Goal: Task Accomplishment & Management: Manage account settings

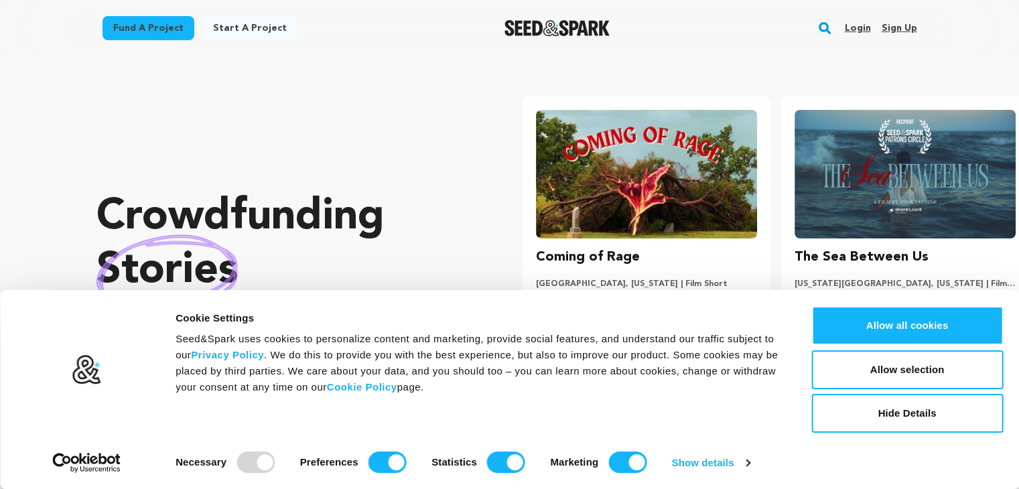
scroll to position [0, 269]
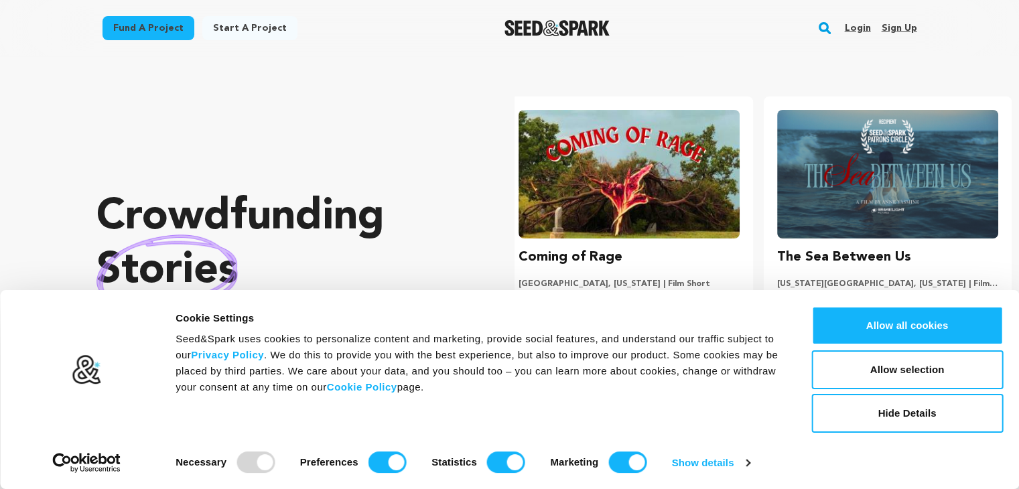
click at [897, 27] on link "Sign up" at bounding box center [898, 27] width 35 height 21
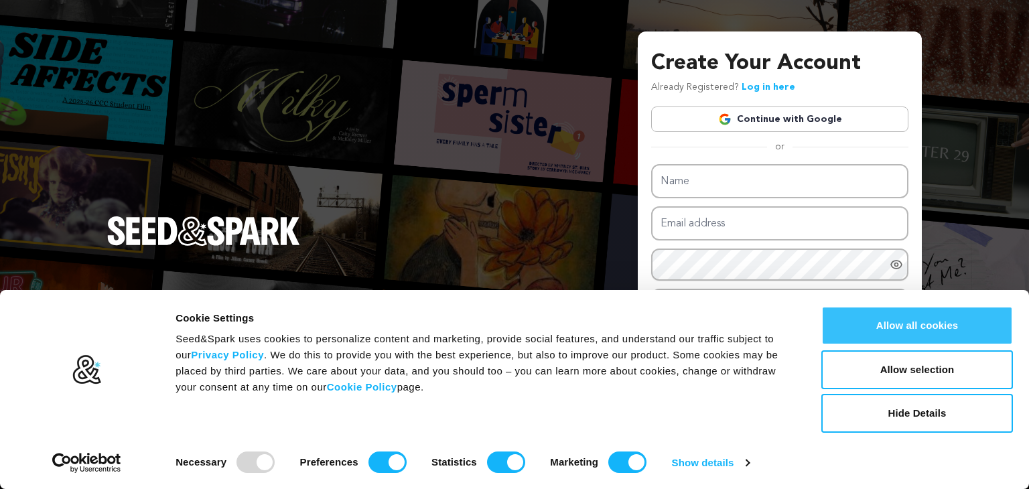
click at [927, 328] on button "Allow all cookies" at bounding box center [917, 325] width 192 height 39
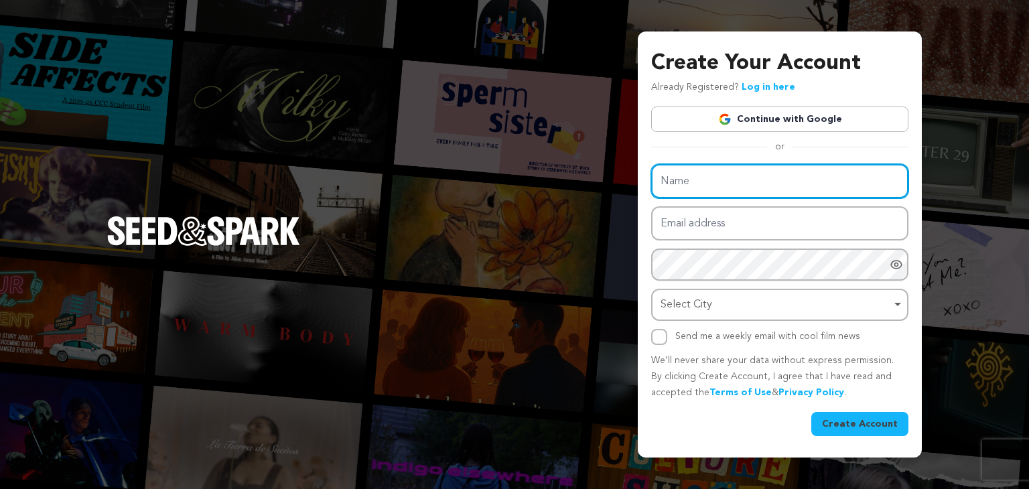
click at [680, 183] on input "Name" at bounding box center [779, 181] width 257 height 34
type input "RealtyNXT"
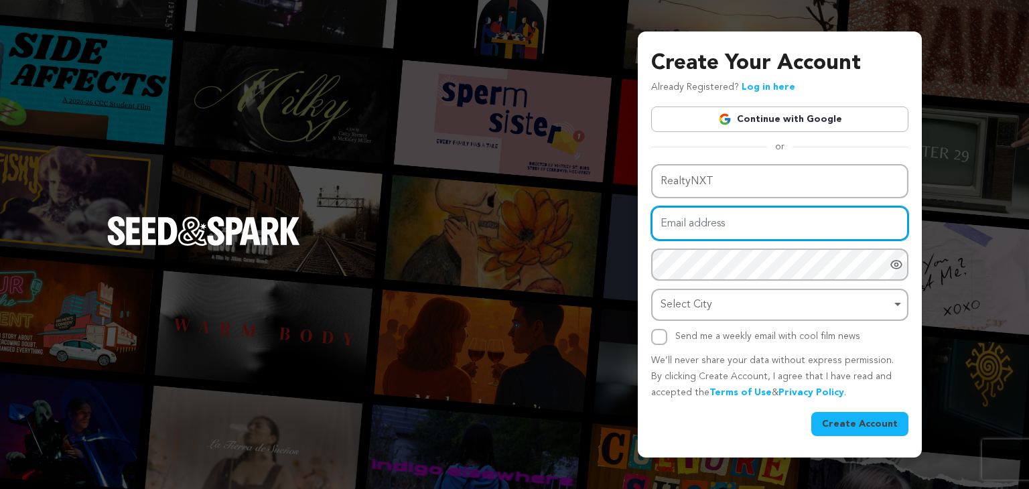
click at [682, 215] on input "Email address" at bounding box center [779, 223] width 257 height 34
type input "viniyeta.realtynxt@gmail.com"
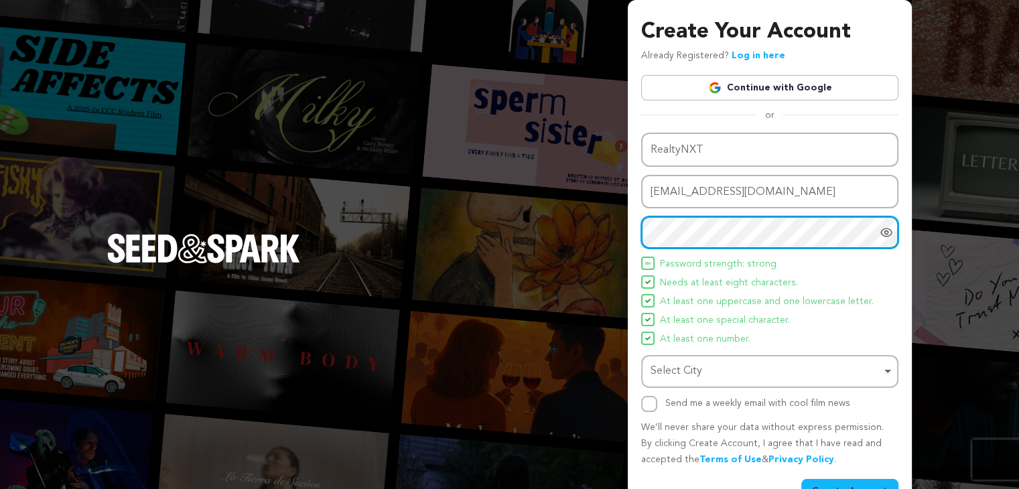
click at [706, 366] on div "Select City Remove item" at bounding box center [765, 371] width 230 height 19
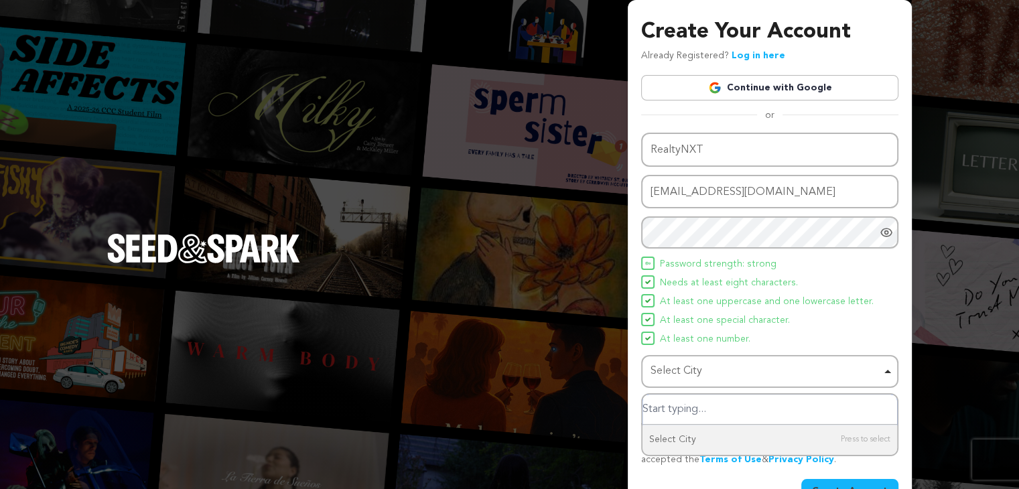
click at [706, 409] on input "Select City" at bounding box center [769, 409] width 255 height 30
type input "mumbai"
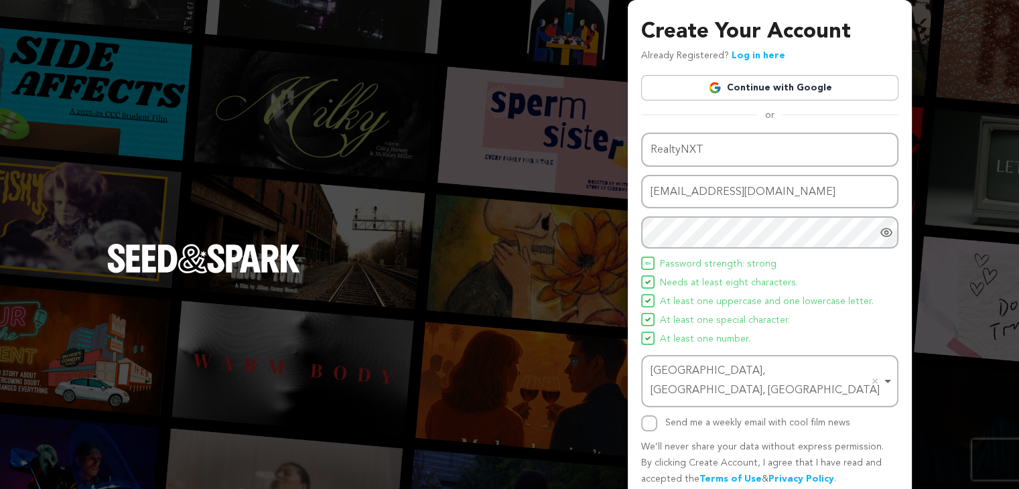
scroll to position [35, 0]
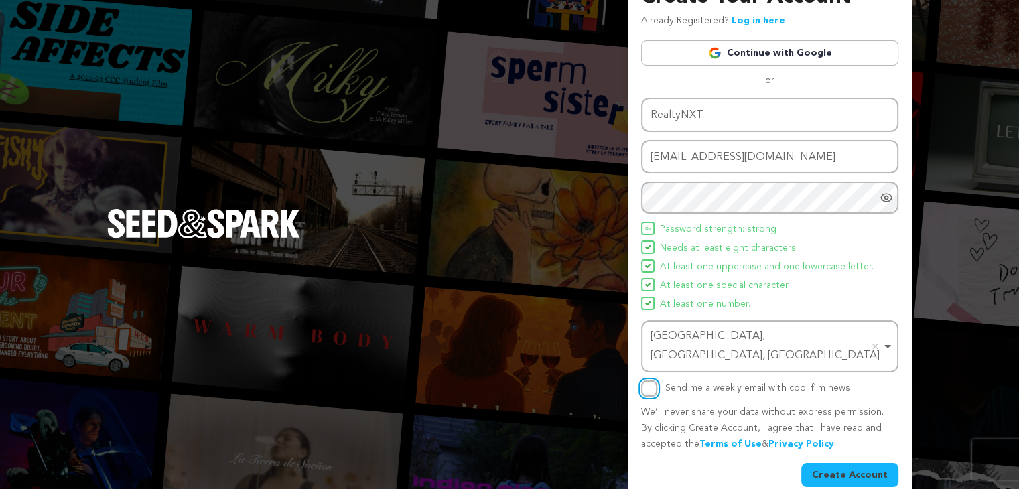
click at [641, 380] on input "Send me a weekly email with cool film news" at bounding box center [649, 388] width 16 height 16
checkbox input "true"
click at [855, 463] on button "Create Account" at bounding box center [849, 475] width 97 height 24
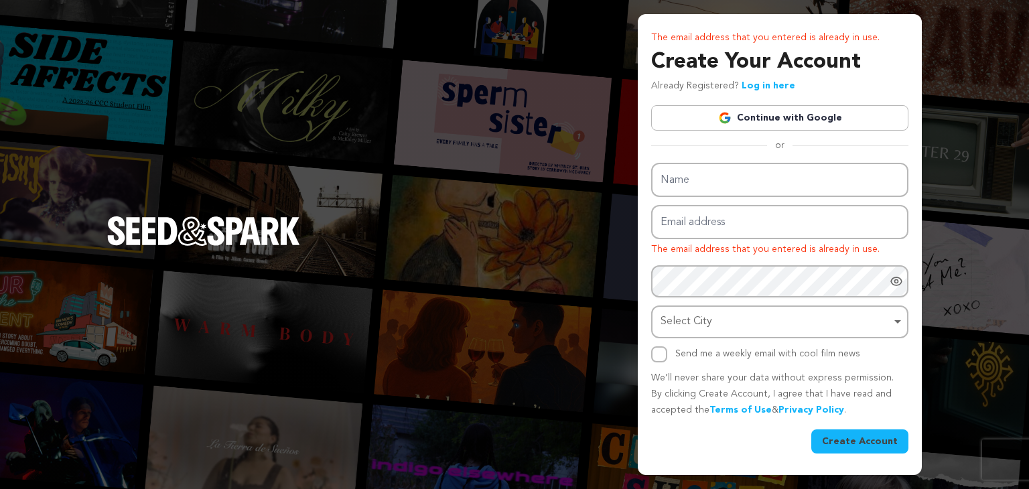
click at [763, 86] on link "Log in here" at bounding box center [768, 85] width 54 height 9
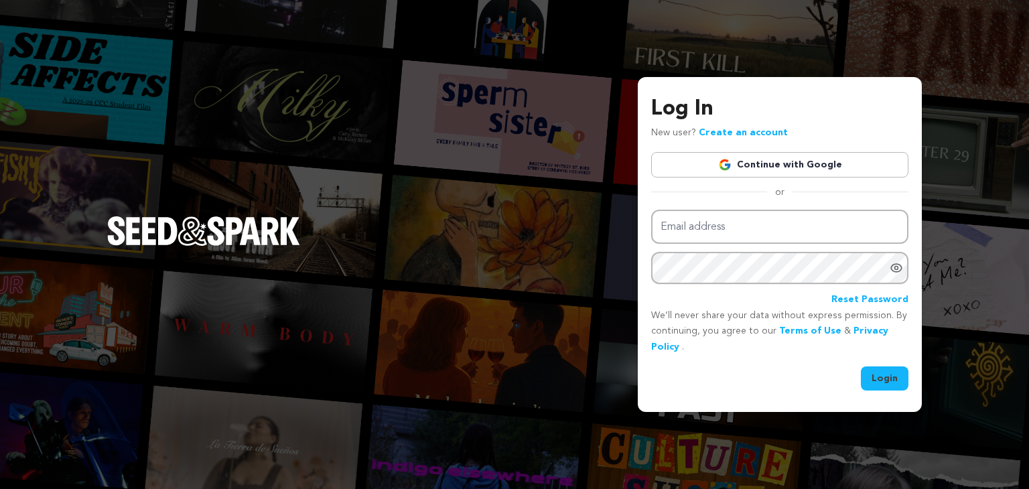
click at [772, 166] on link "Continue with Google" at bounding box center [779, 164] width 257 height 25
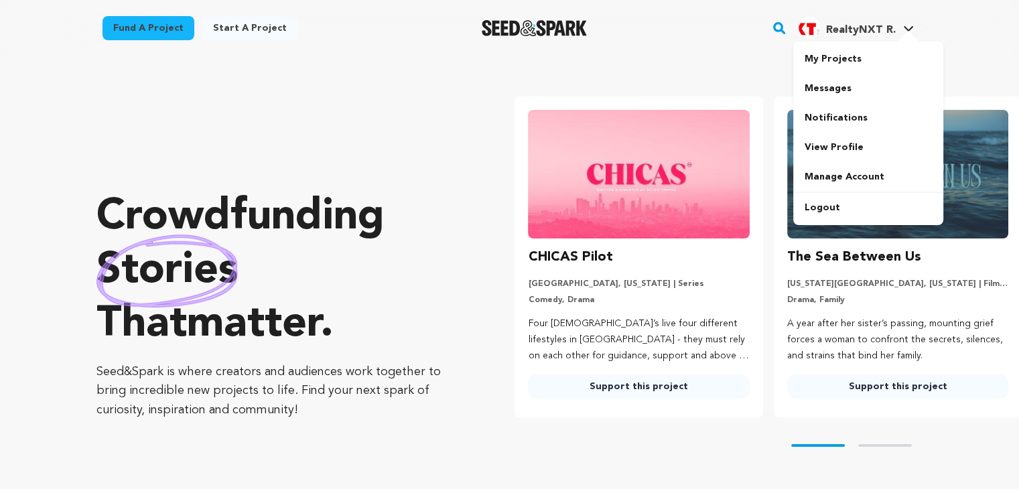
click at [908, 25] on icon at bounding box center [908, 28] width 11 height 7
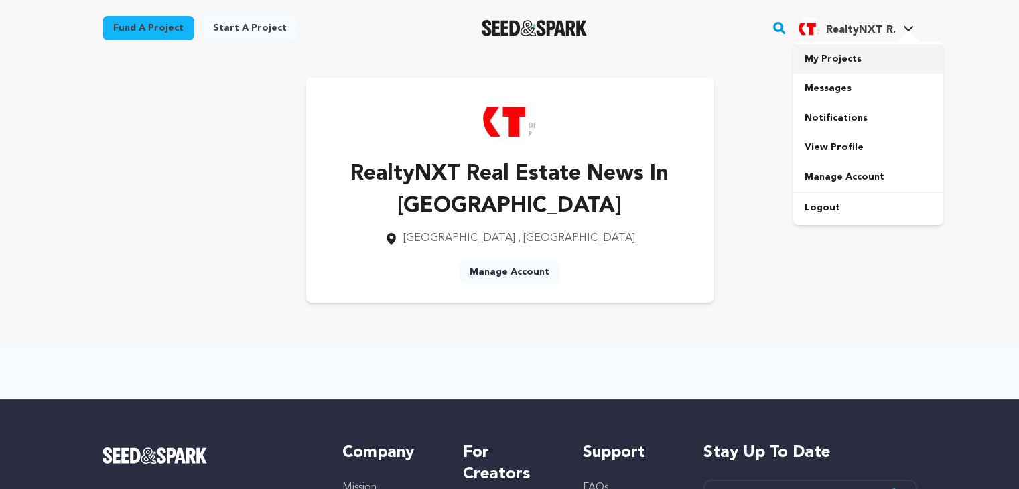
click at [821, 63] on link "My Projects" at bounding box center [868, 58] width 150 height 29
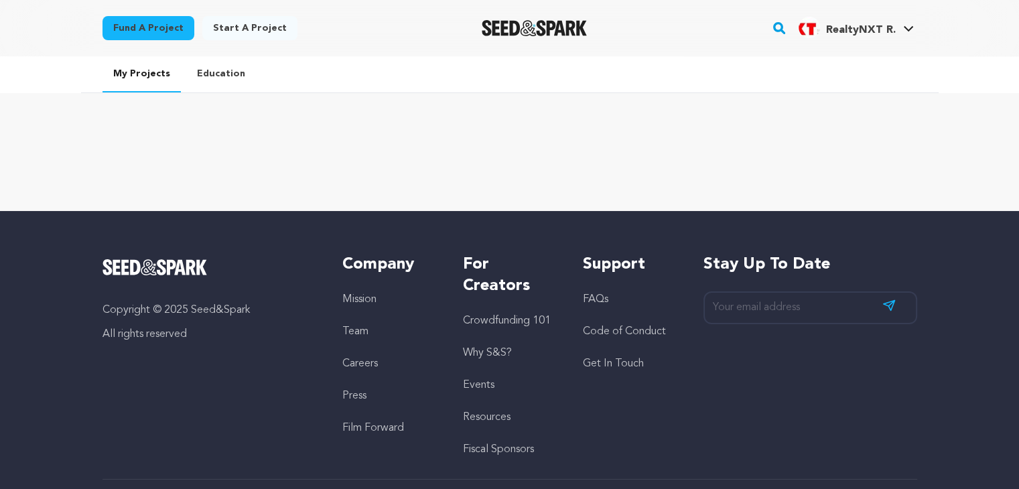
click at [211, 77] on link "Education" at bounding box center [221, 73] width 70 height 35
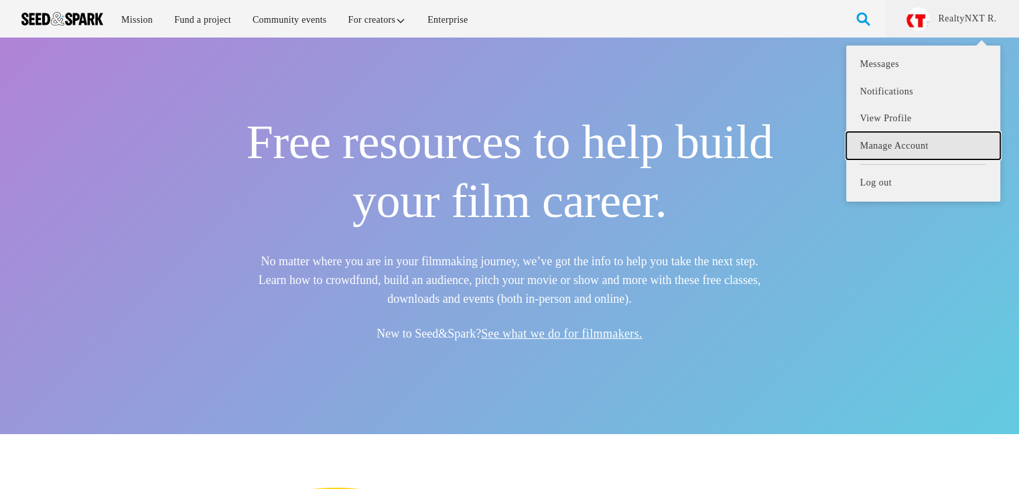
click at [896, 145] on link "Manage Account" at bounding box center [923, 145] width 154 height 27
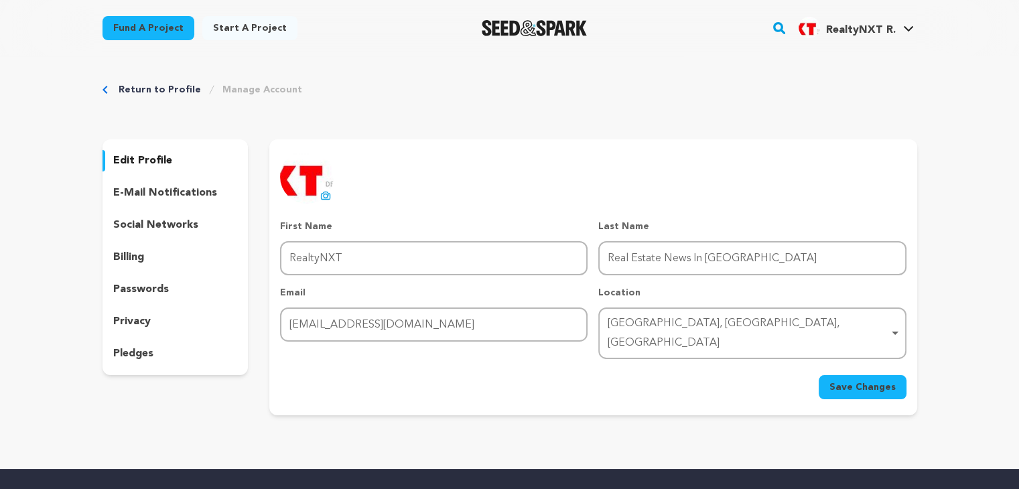
click at [152, 226] on p "social networks" at bounding box center [155, 225] width 85 height 16
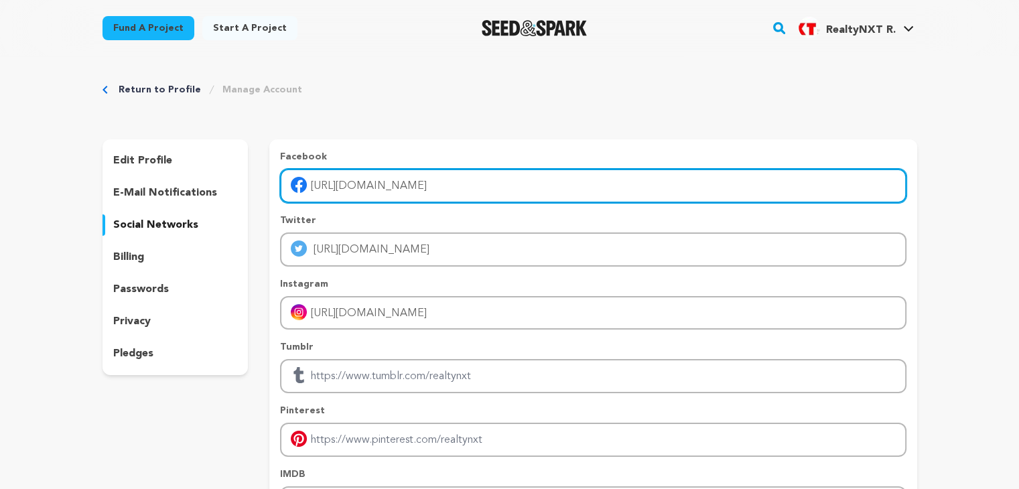
click at [427, 189] on input "http://www.facebook.com/Realtynxt" at bounding box center [593, 186] width 626 height 34
click at [496, 191] on input "http://www.facebook.com/Realtynxt" at bounding box center [593, 186] width 626 height 34
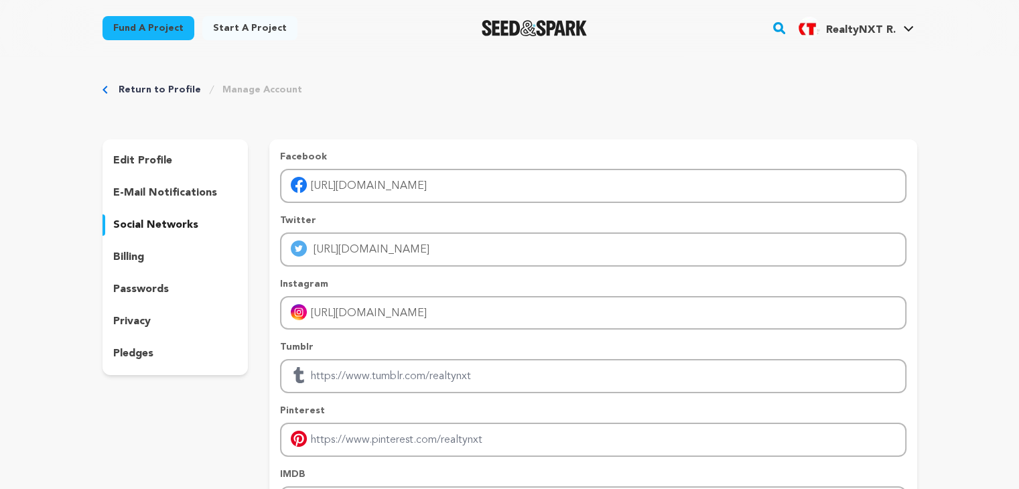
click at [133, 412] on div "edit profile e-mail notifications social networks billing passwords privacy ple…" at bounding box center [175, 357] width 146 height 437
click at [839, 148] on link "View Profile" at bounding box center [868, 147] width 150 height 29
